Goal: Task Accomplishment & Management: Complete application form

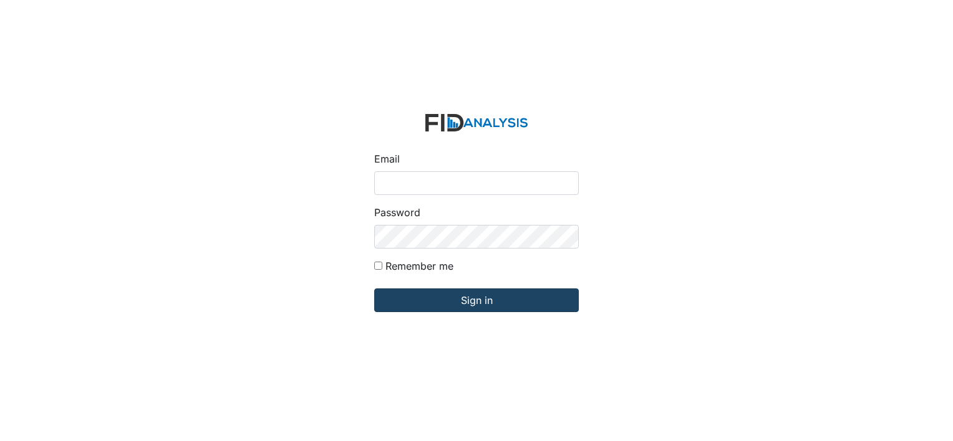
type input "[EMAIL_ADDRESS][DOMAIN_NAME]"
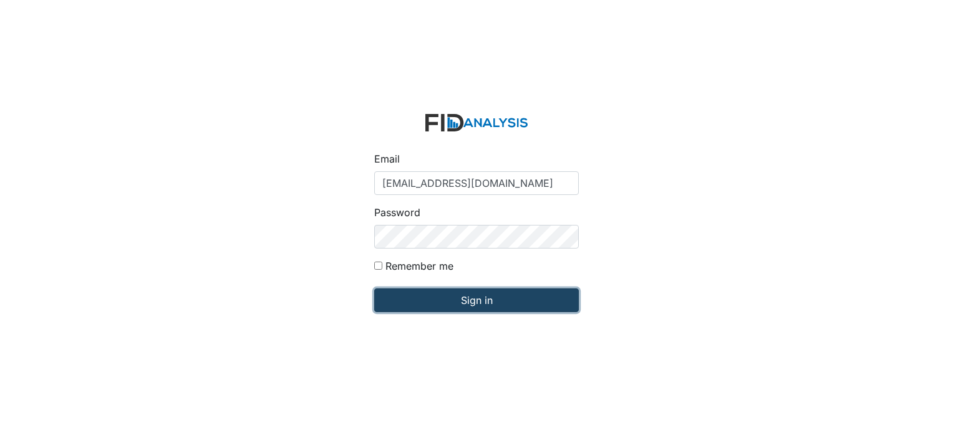
click at [493, 297] on input "Sign in" at bounding box center [476, 301] width 205 height 24
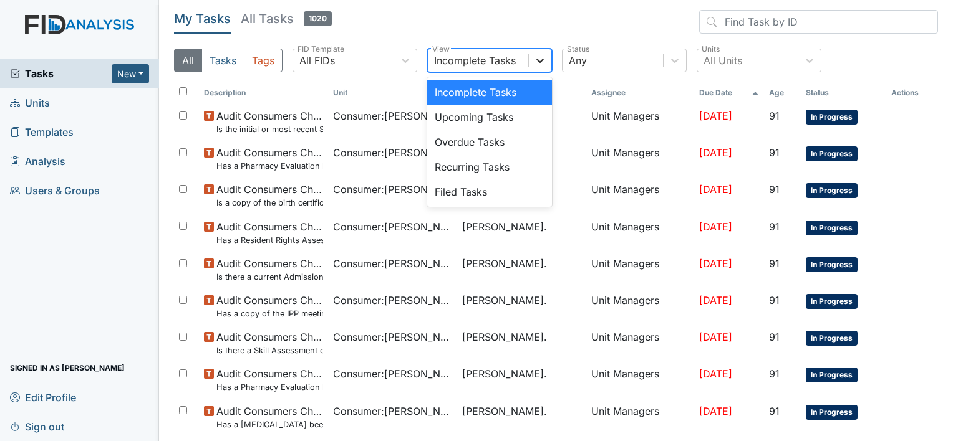
click at [541, 54] on icon at bounding box center [540, 60] width 12 height 12
click at [678, 60] on icon at bounding box center [674, 60] width 12 height 12
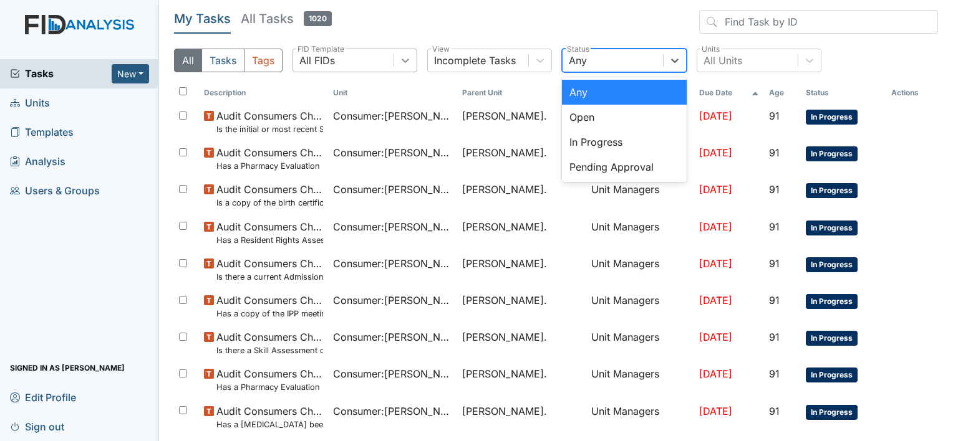
click at [409, 57] on icon at bounding box center [405, 60] width 12 height 12
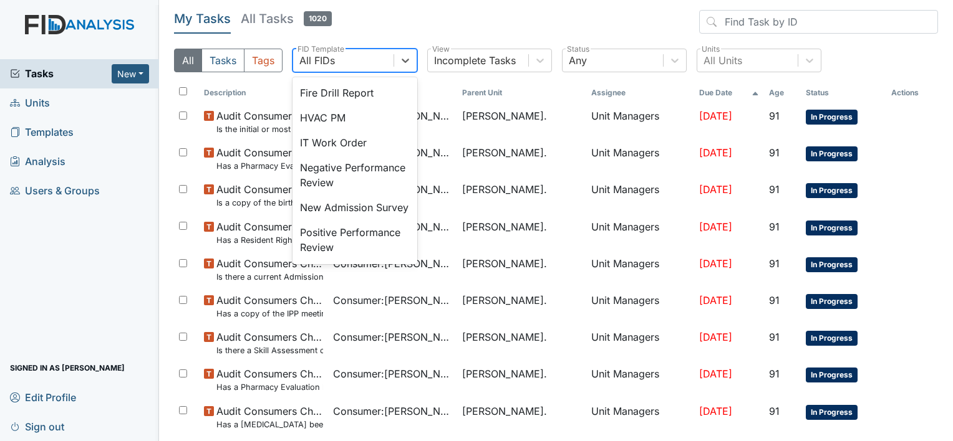
scroll to position [274, 0]
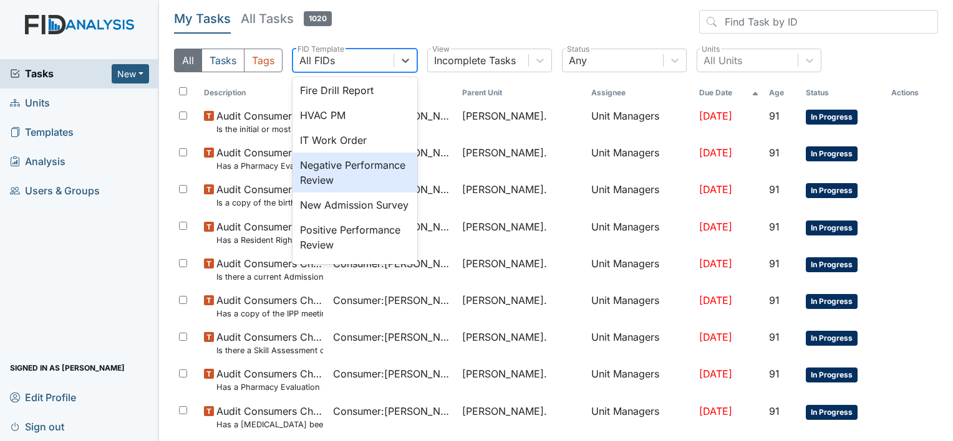
click at [378, 193] on div "Negative Performance Review" at bounding box center [354, 173] width 125 height 40
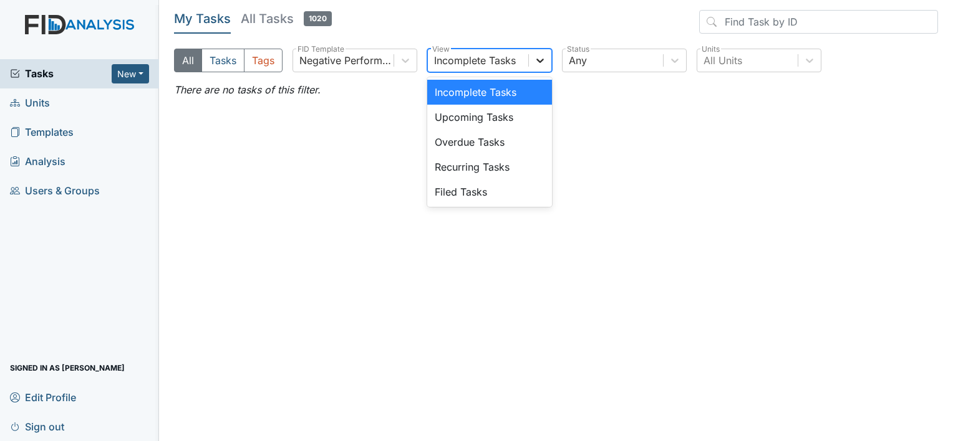
click at [536, 59] on icon at bounding box center [539, 61] width 7 height 4
click at [140, 73] on button "New" at bounding box center [130, 73] width 37 height 19
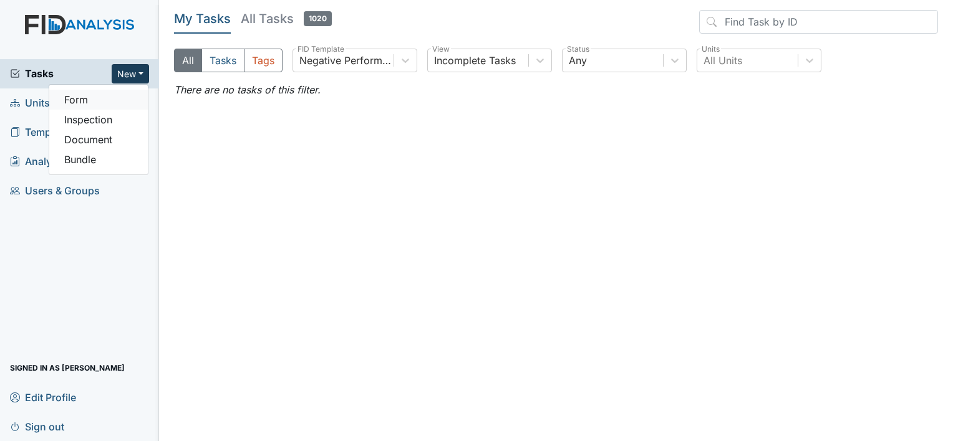
click at [95, 100] on link "Form" at bounding box center [98, 100] width 99 height 20
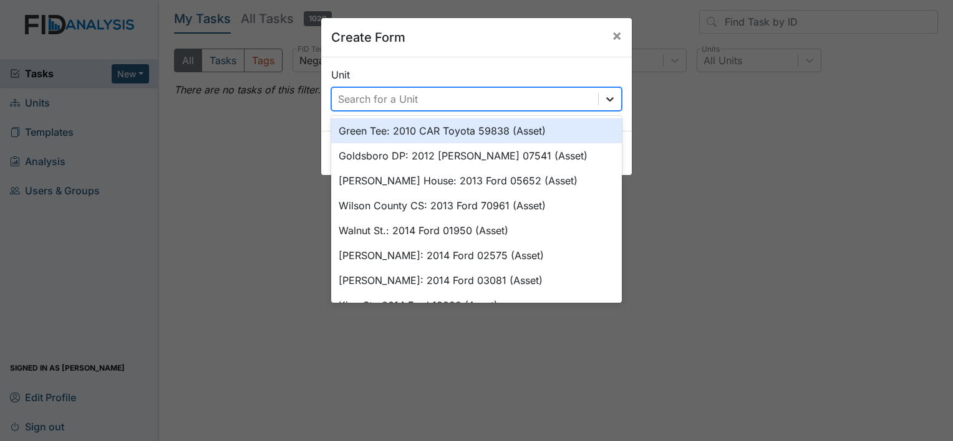
click at [605, 97] on icon at bounding box center [610, 99] width 12 height 12
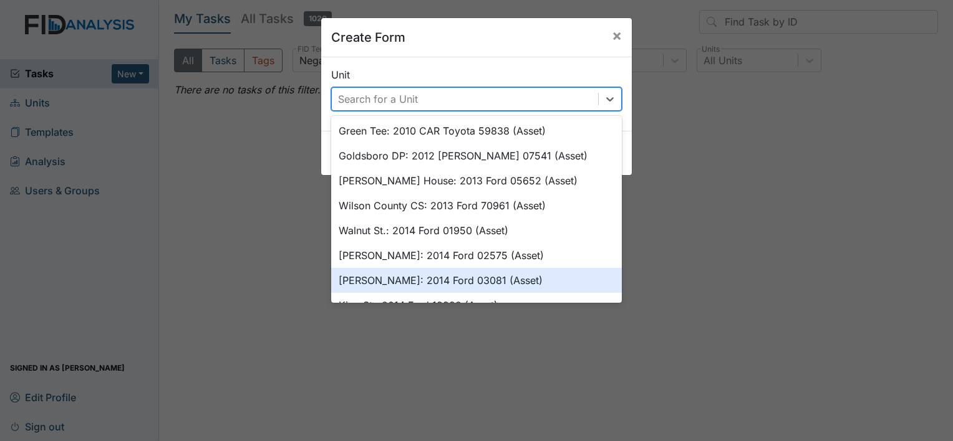
click at [452, 272] on div "William St.: 2014 Ford 03081 (Asset)" at bounding box center [476, 280] width 291 height 25
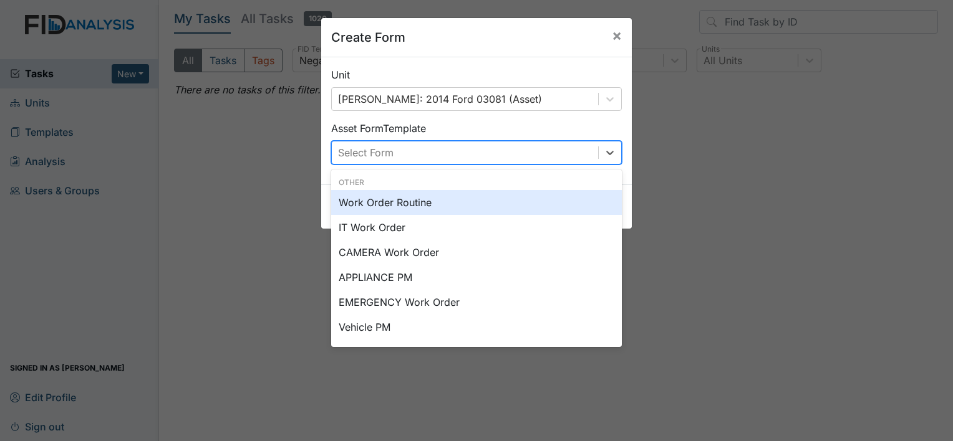
click at [427, 155] on div "Select Form" at bounding box center [465, 153] width 266 height 22
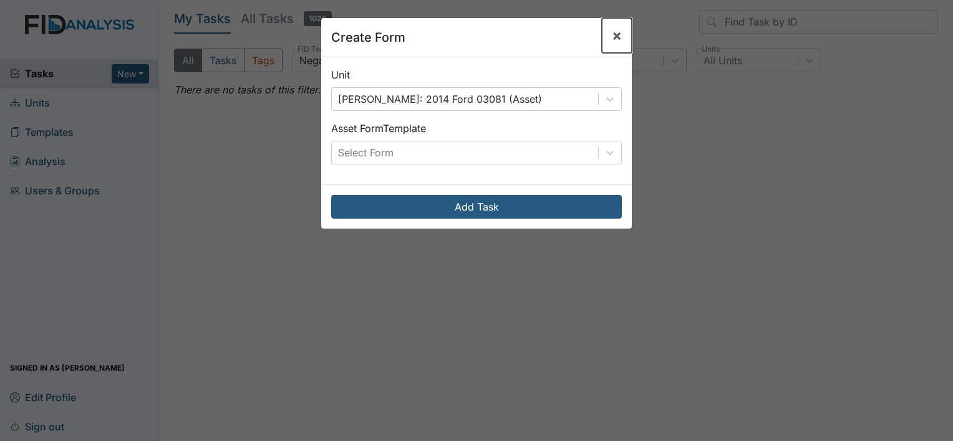
click at [612, 38] on span "×" at bounding box center [617, 35] width 10 height 18
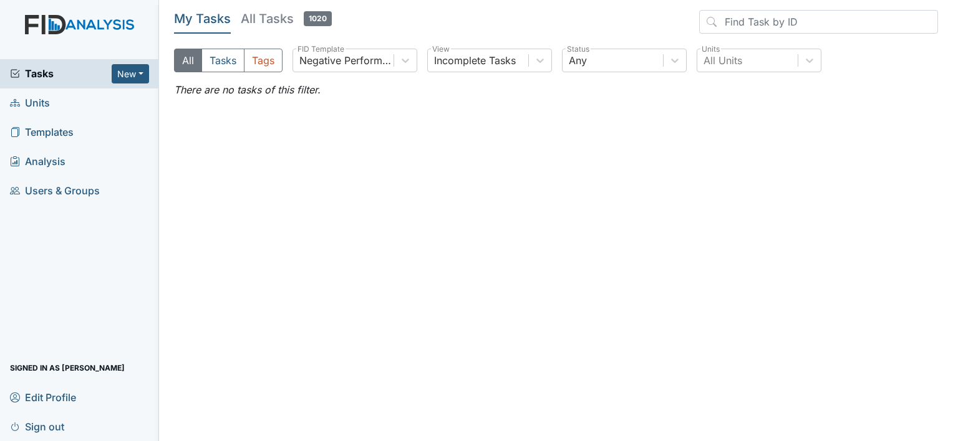
click at [43, 104] on span "Units" at bounding box center [30, 103] width 40 height 19
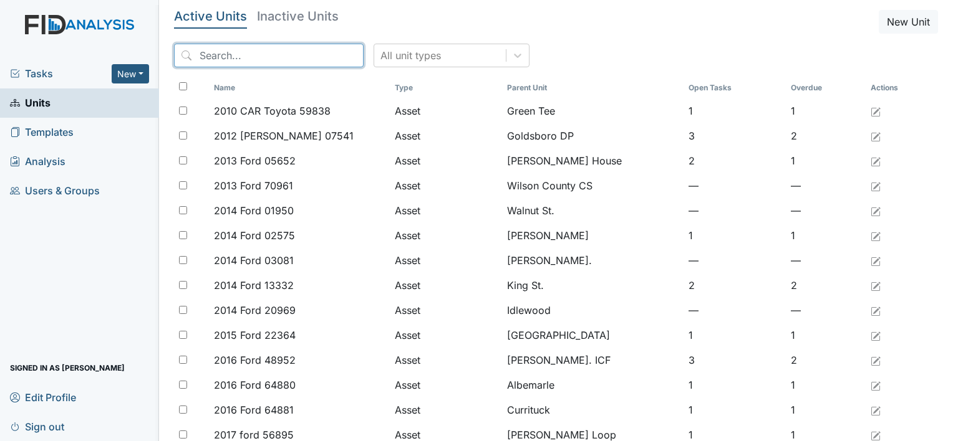
click at [247, 52] on input "search" at bounding box center [269, 56] width 190 height 24
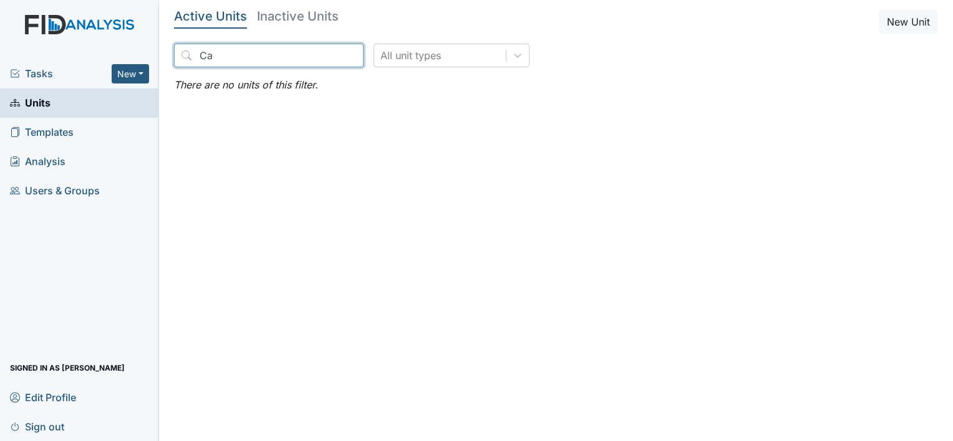
type input "C"
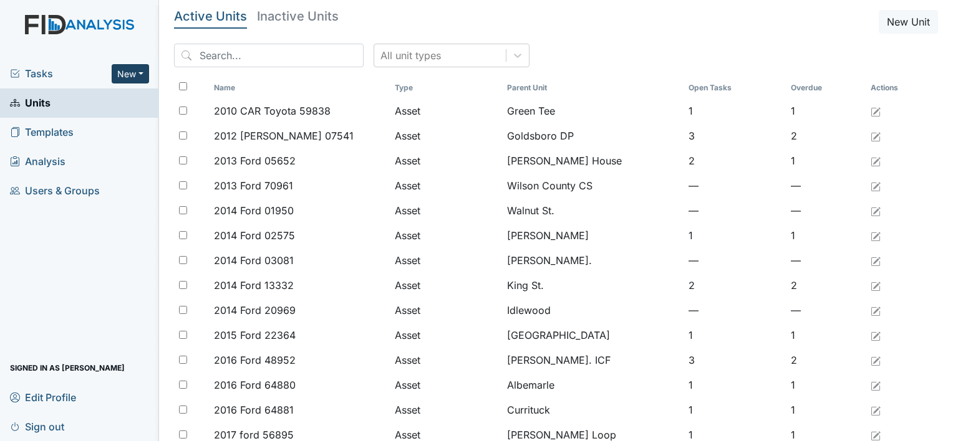
click at [127, 72] on button "New" at bounding box center [130, 73] width 37 height 19
click at [202, 52] on input "search" at bounding box center [269, 56] width 190 height 24
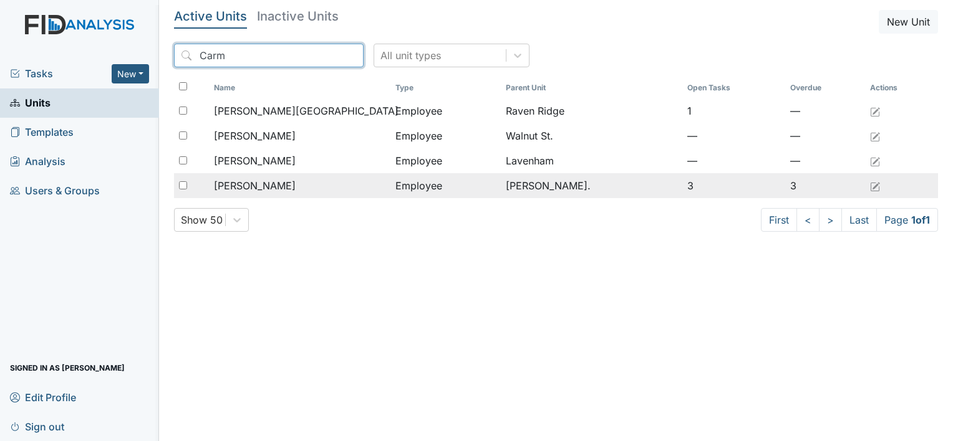
type input "Carm"
click at [281, 180] on span "[PERSON_NAME]" at bounding box center [255, 185] width 82 height 15
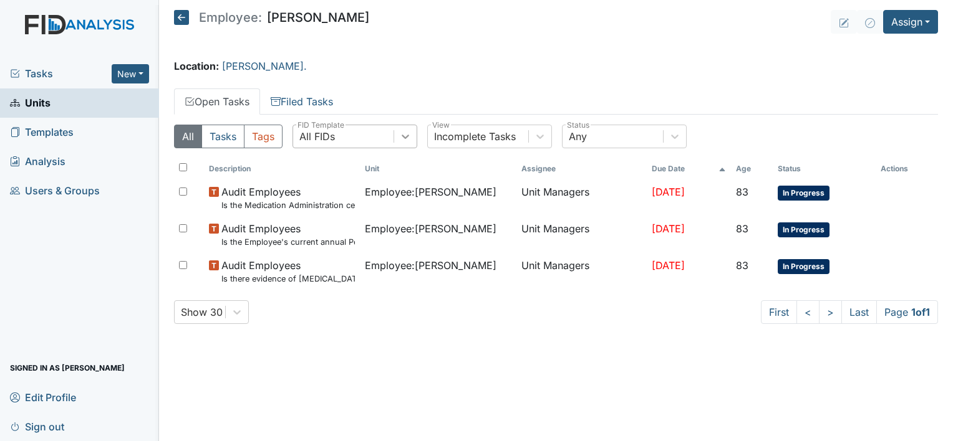
click at [410, 135] on icon at bounding box center [405, 136] width 12 height 12
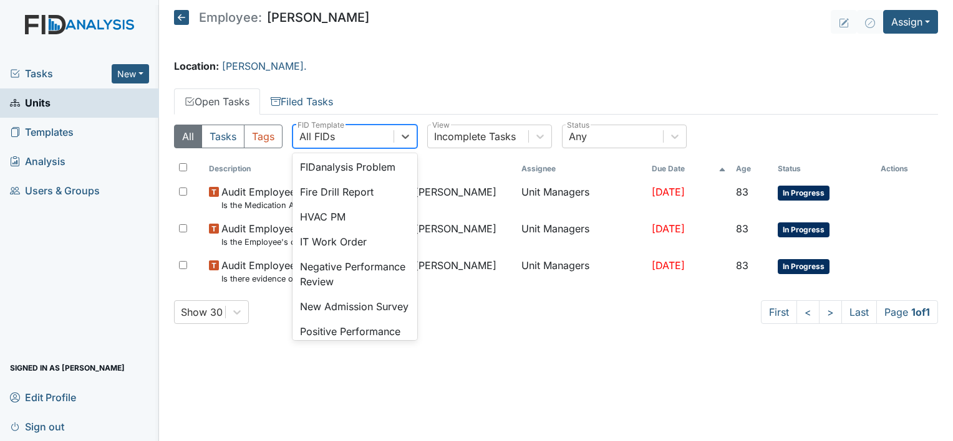
scroll to position [274, 0]
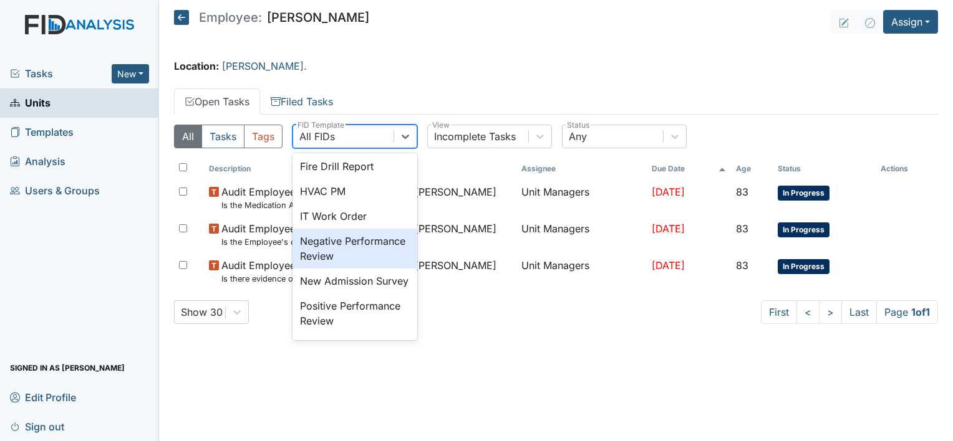
click at [381, 269] on div "Negative Performance Review" at bounding box center [354, 249] width 125 height 40
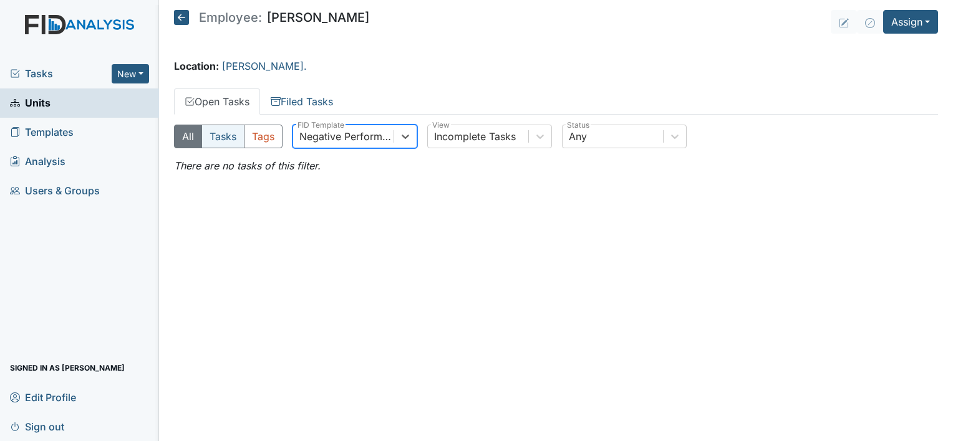
click at [229, 133] on button "Tasks" at bounding box center [222, 137] width 43 height 24
click at [186, 132] on button "All" at bounding box center [188, 137] width 28 height 24
click at [542, 132] on icon at bounding box center [540, 136] width 12 height 12
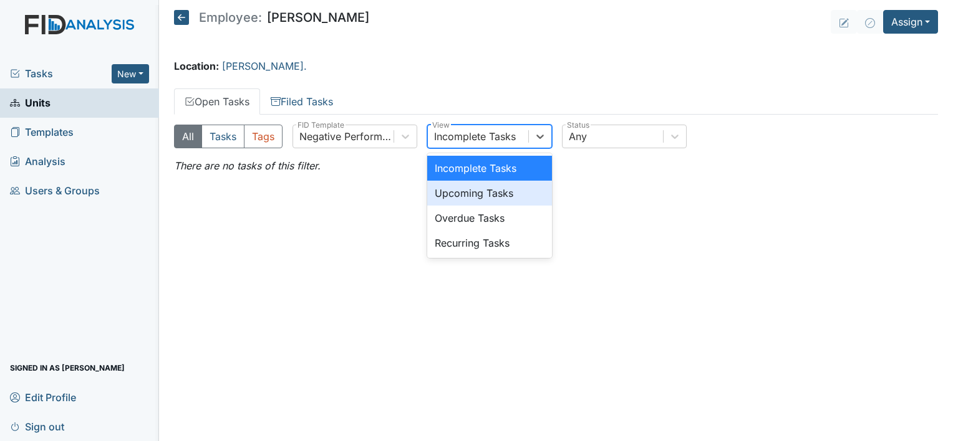
click at [609, 215] on main "Employee: Carmecia Graham Assign Assign Form Assign Inspection Assign Document …" at bounding box center [556, 220] width 794 height 441
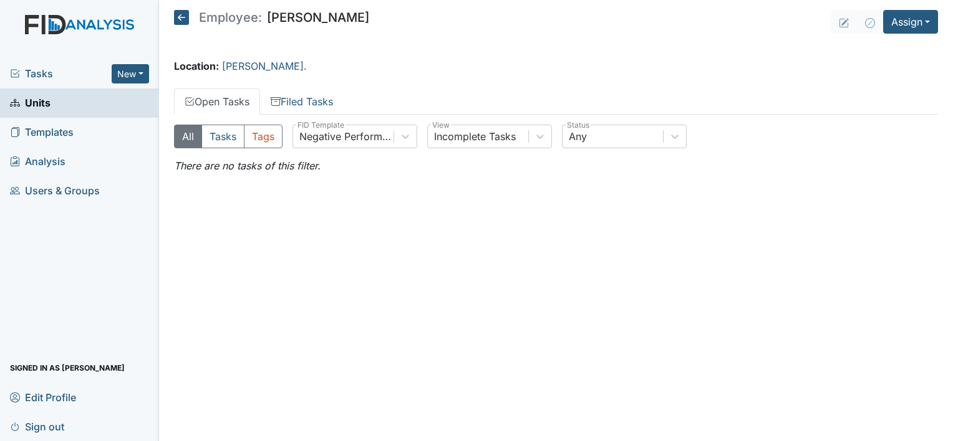
click at [241, 98] on link "Open Tasks" at bounding box center [217, 102] width 86 height 26
click at [404, 132] on icon at bounding box center [405, 136] width 12 height 12
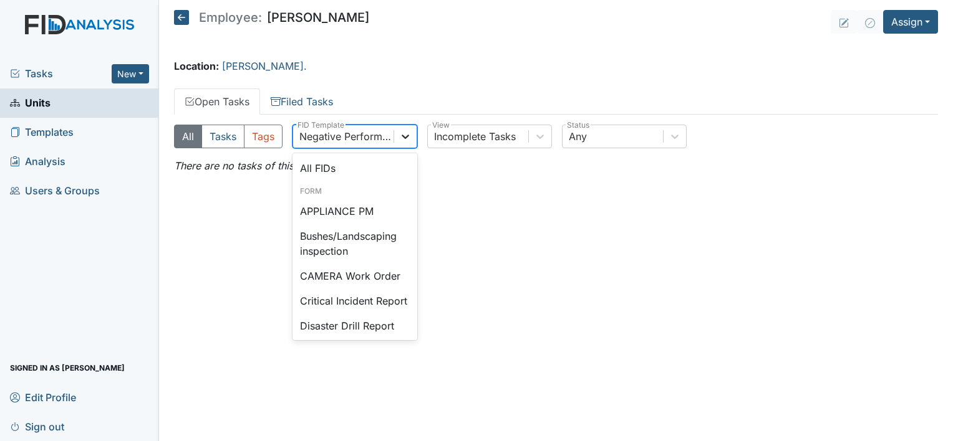
scroll to position [231, 0]
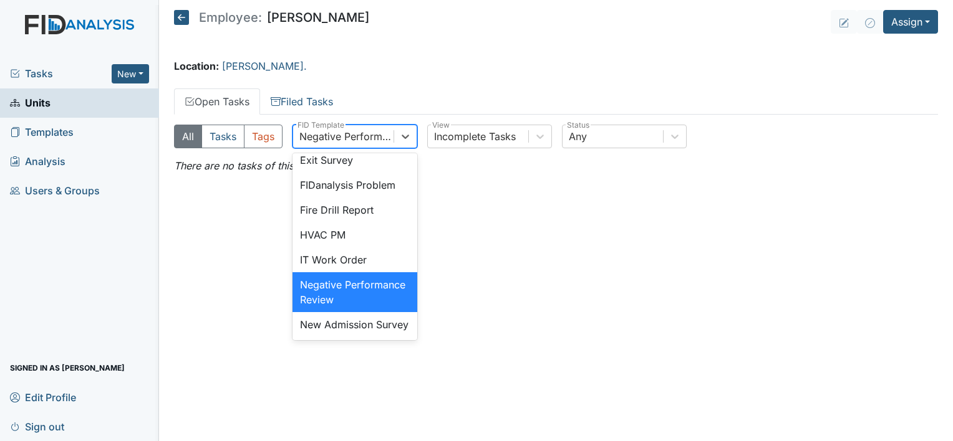
click at [356, 312] on div "Negative Performance Review" at bounding box center [354, 292] width 125 height 40
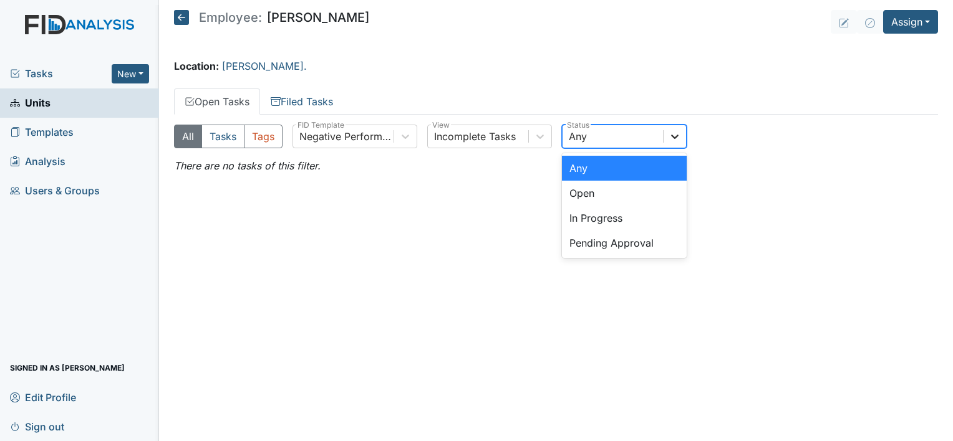
click at [674, 134] on icon at bounding box center [674, 136] width 12 height 12
click at [627, 198] on div "Open" at bounding box center [624, 193] width 125 height 25
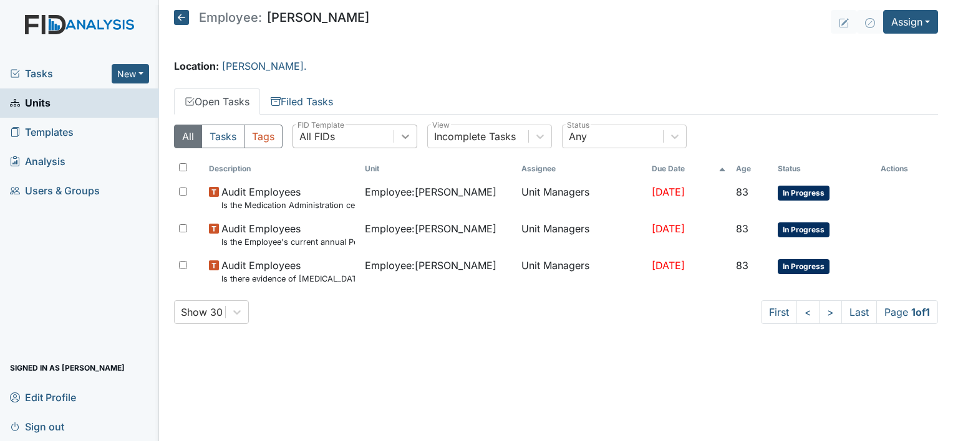
click at [404, 135] on icon at bounding box center [405, 136] width 12 height 12
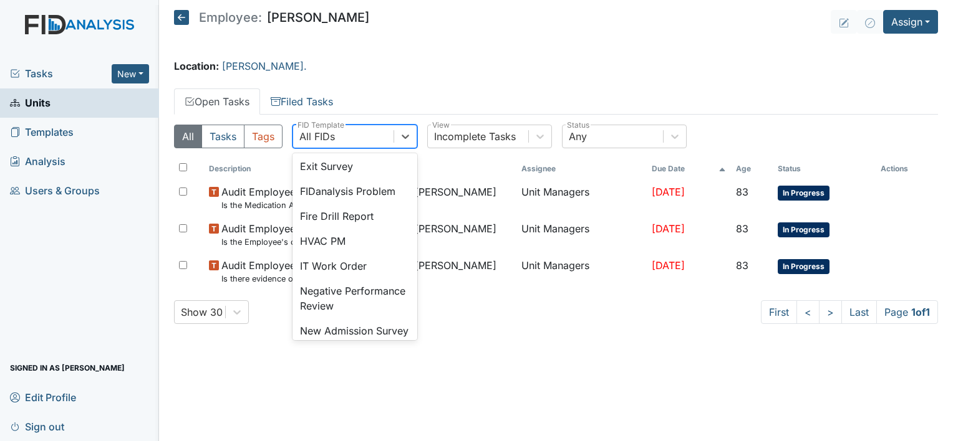
scroll to position [258, 0]
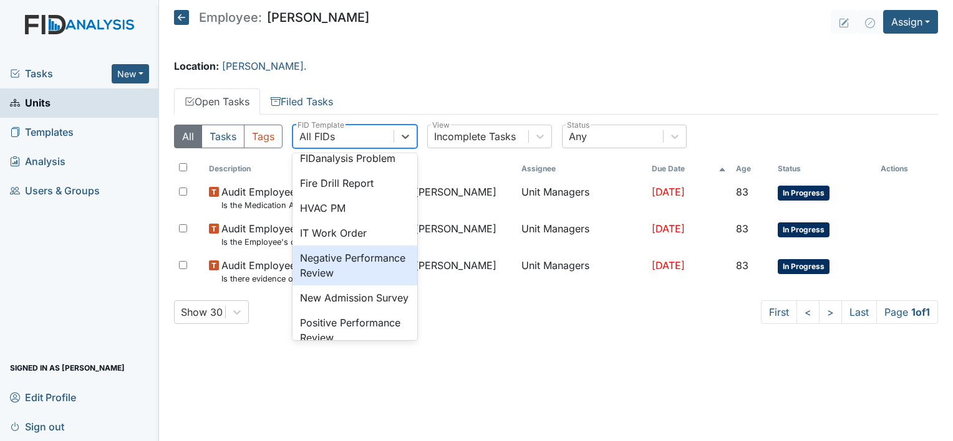
click at [378, 286] on div "Negative Performance Review" at bounding box center [354, 266] width 125 height 40
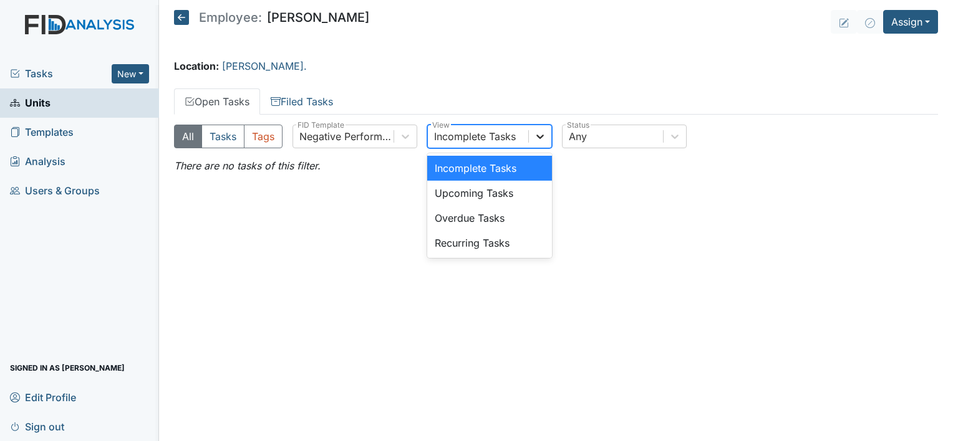
click at [534, 135] on icon at bounding box center [540, 136] width 12 height 12
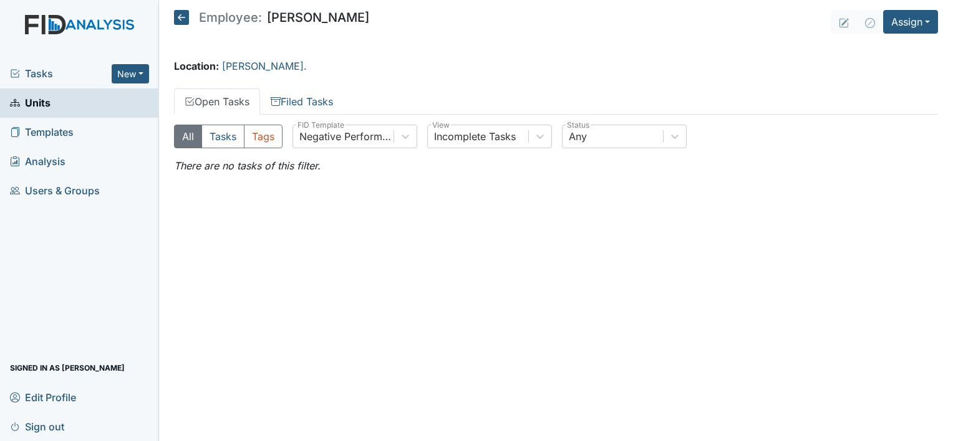
click at [599, 198] on main "Employee: Carmecia Graham Assign Assign Form Assign Inspection Assign Document …" at bounding box center [556, 220] width 794 height 441
click at [676, 136] on icon at bounding box center [674, 137] width 7 height 4
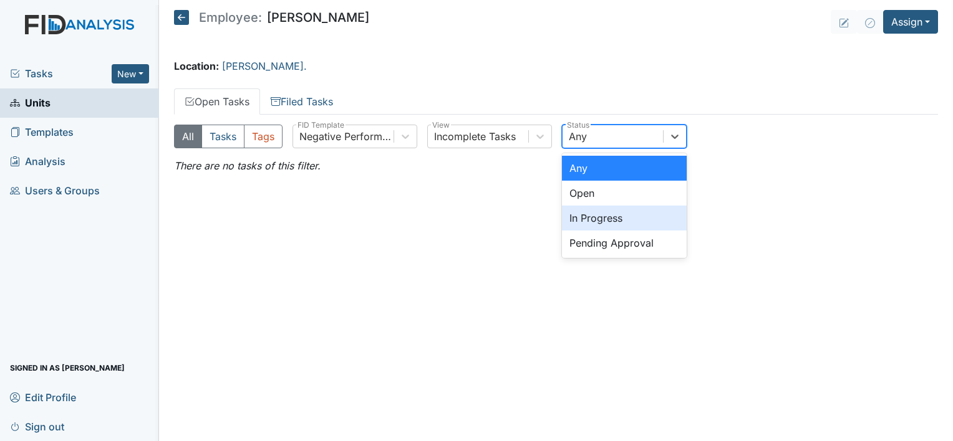
click at [618, 219] on div "In Progress" at bounding box center [624, 218] width 125 height 25
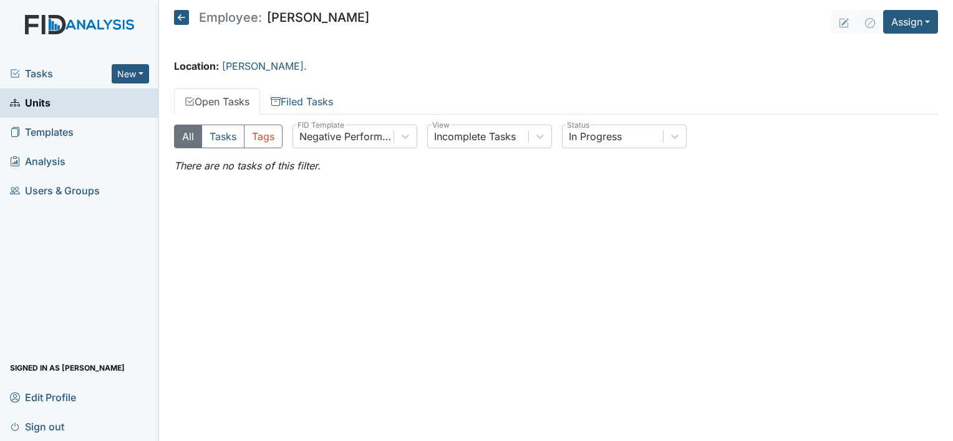
click at [181, 14] on icon at bounding box center [181, 17] width 15 height 15
